Goal: Task Accomplishment & Management: Use online tool/utility

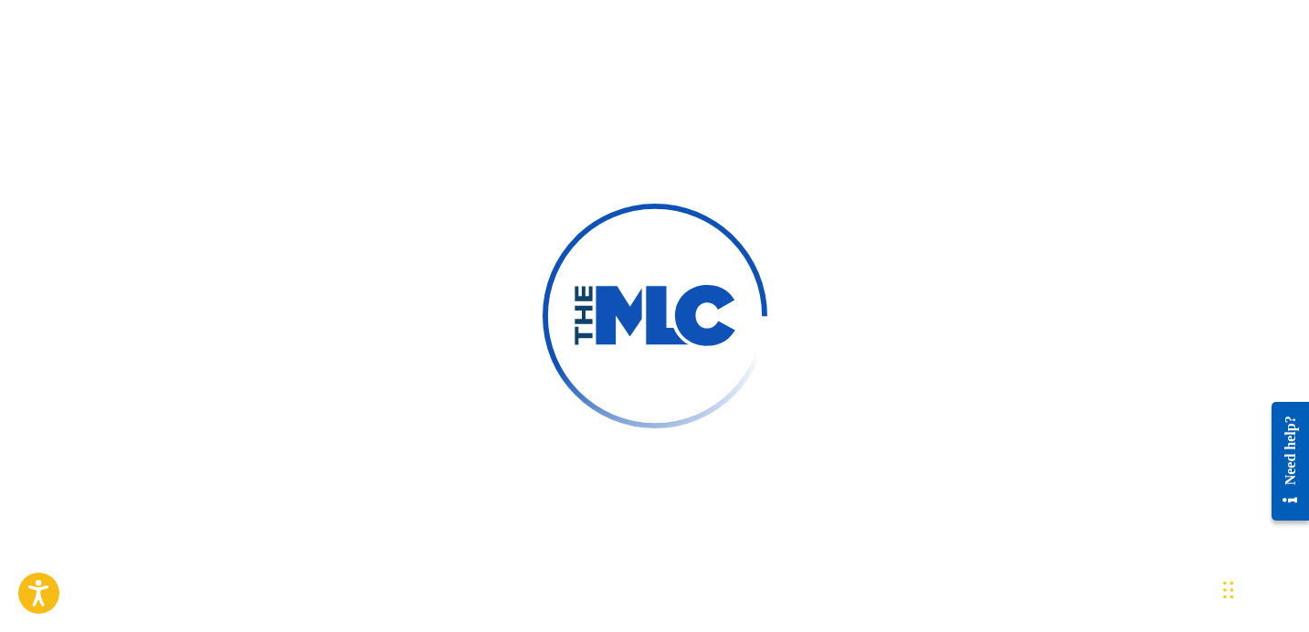
click at [915, 322] on div at bounding box center [654, 316] width 1309 height 632
click at [249, 75] on div at bounding box center [654, 316] width 1309 height 632
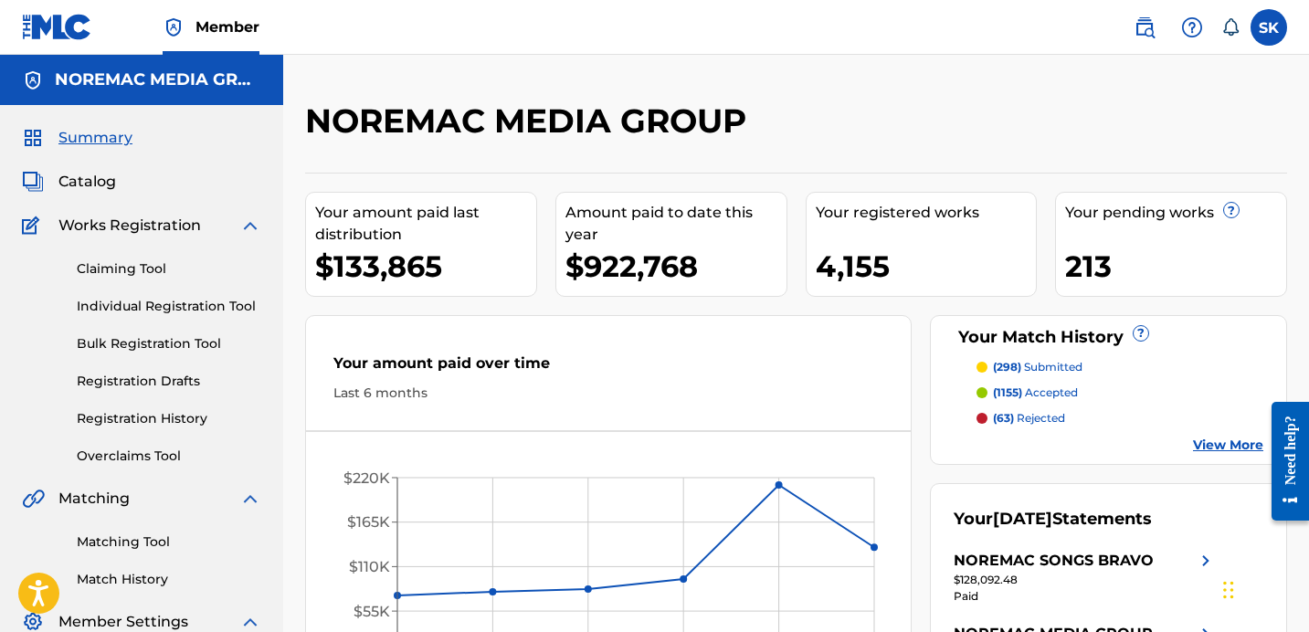
click at [1265, 37] on label at bounding box center [1268, 27] width 37 height 37
click at [1268, 27] on input "SK Samuel Kaplan skaplan@connectmusic.com Notification Preferences Profile Log …" at bounding box center [1268, 27] width 0 height 0
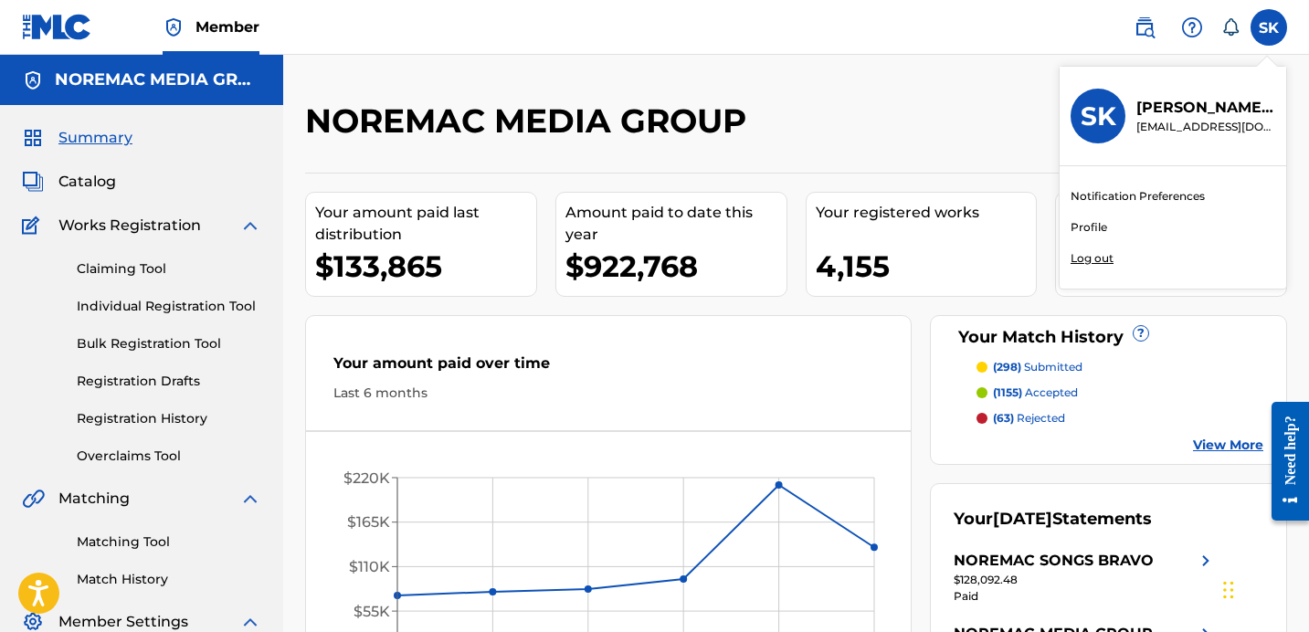
click at [1078, 258] on p "Log out" at bounding box center [1091, 258] width 43 height 16
click at [1268, 27] on input "SK Samuel Kaplan skaplan@connectmusic.com Notification Preferences Profile Log …" at bounding box center [1268, 27] width 0 height 0
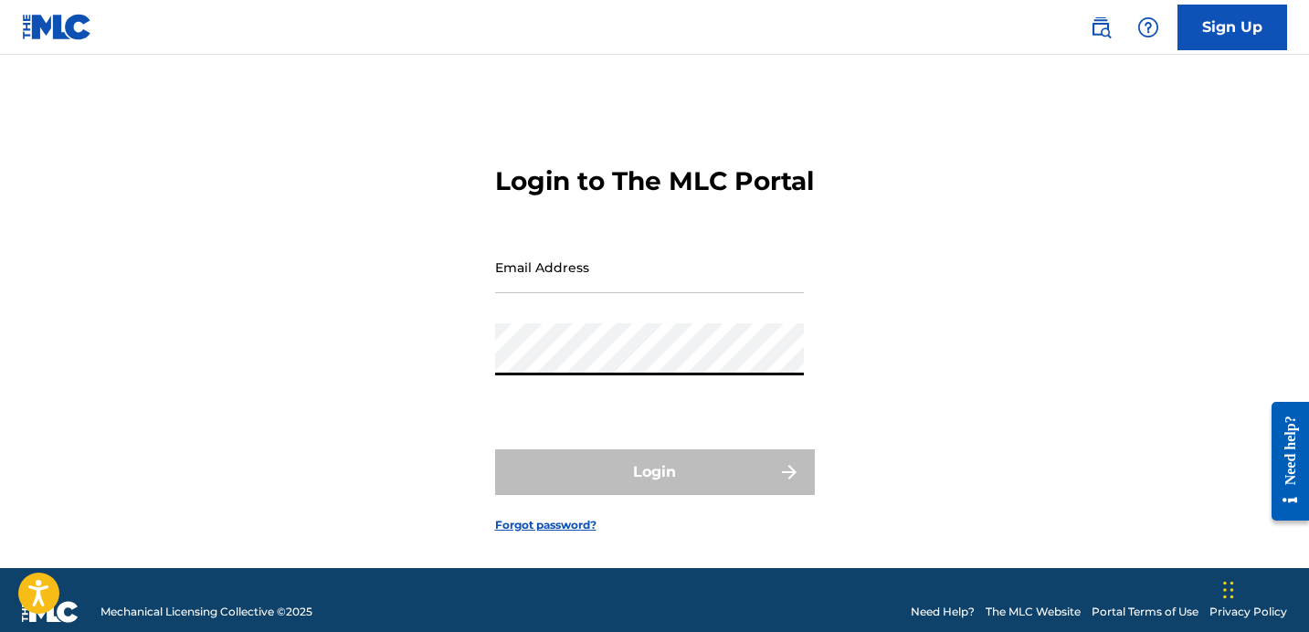
type input "[EMAIL_ADDRESS][DOMAIN_NAME]"
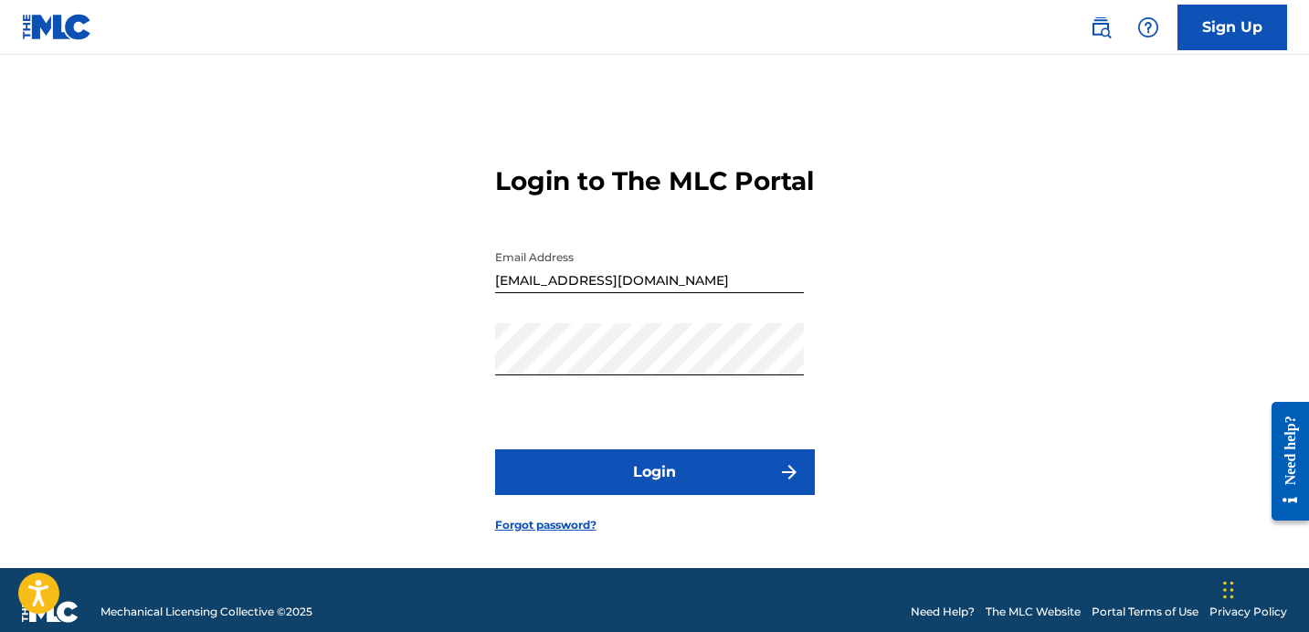
click at [614, 568] on form "Login to The MLC Portal Email Address skaplan@connectmusic.com Password Login F…" at bounding box center [655, 334] width 320 height 468
click at [649, 491] on button "Login" at bounding box center [655, 472] width 320 height 46
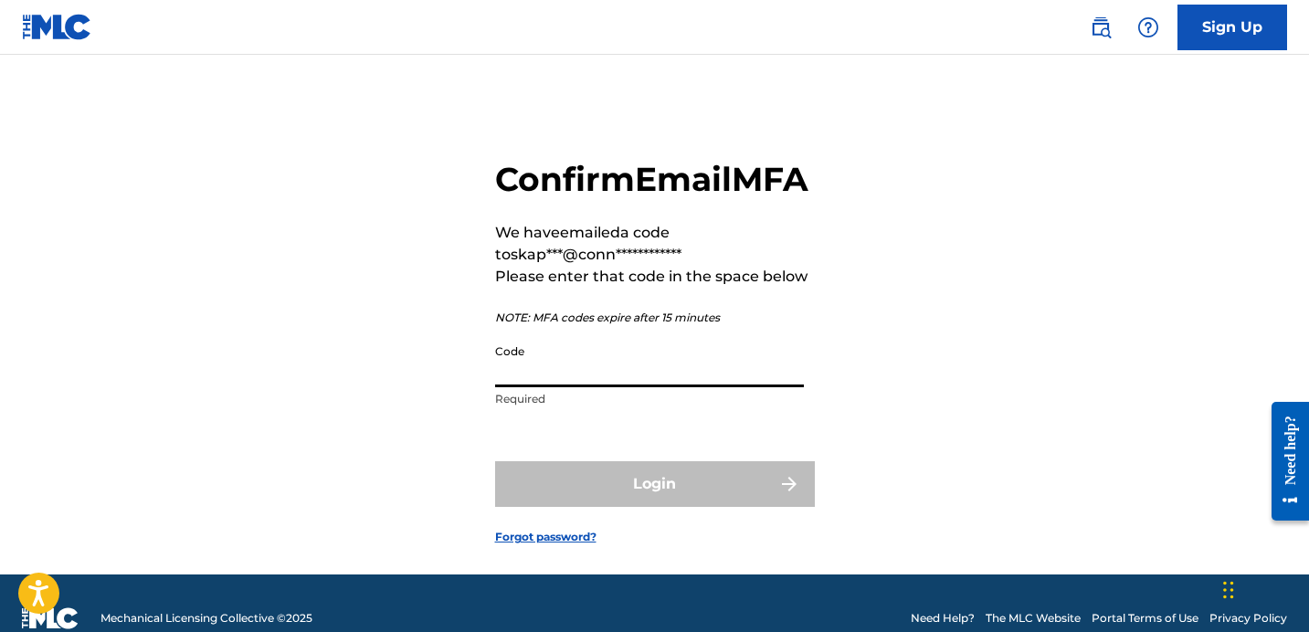
click at [791, 387] on input "Code" at bounding box center [649, 361] width 309 height 52
paste input "452997"
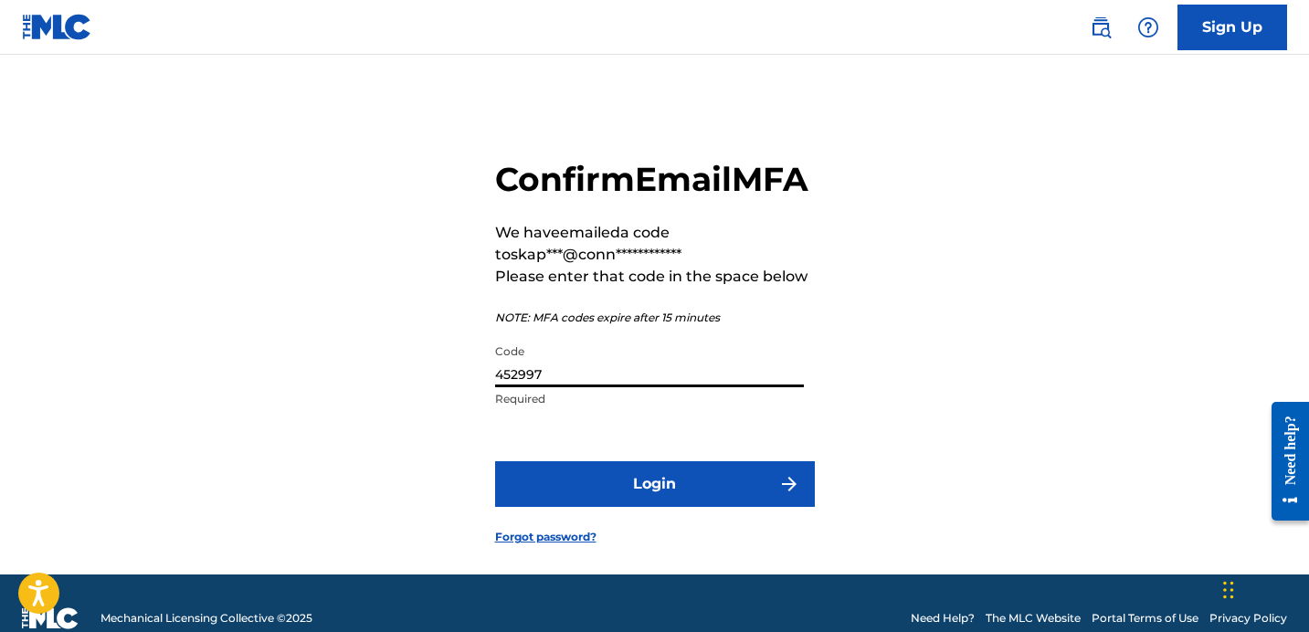
type input "452997"
click at [602, 501] on button "Login" at bounding box center [655, 484] width 320 height 46
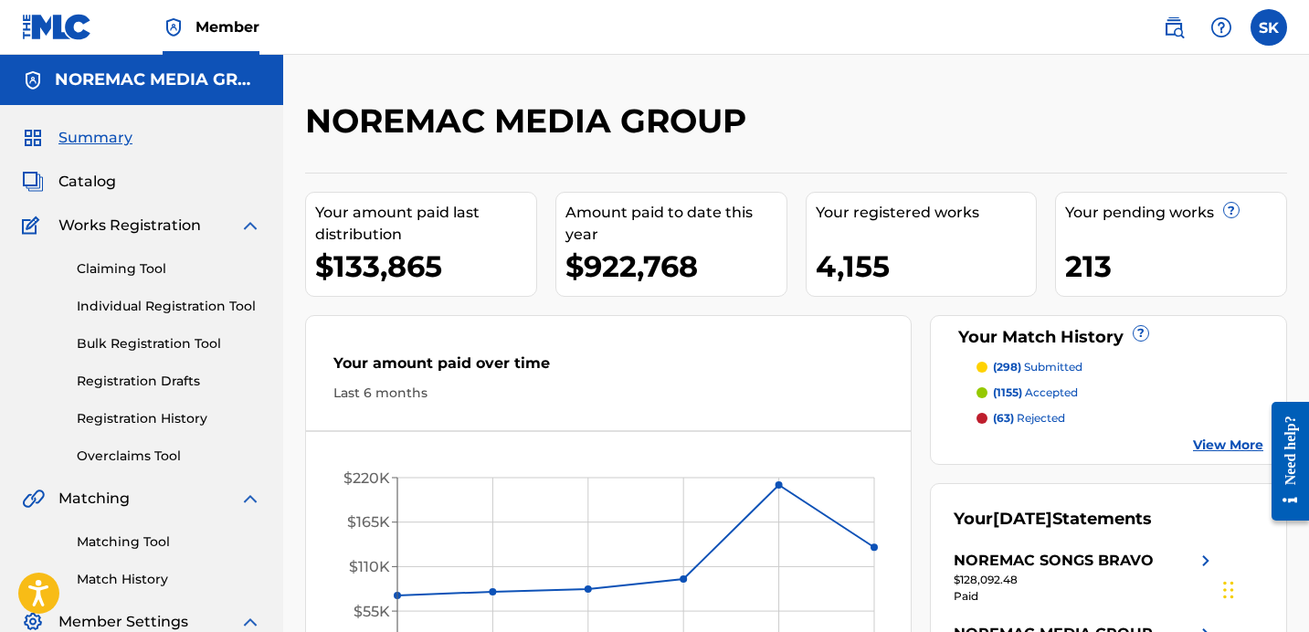
click at [165, 310] on link "Individual Registration Tool" at bounding box center [169, 306] width 184 height 19
